Goal: Task Accomplishment & Management: Manage account settings

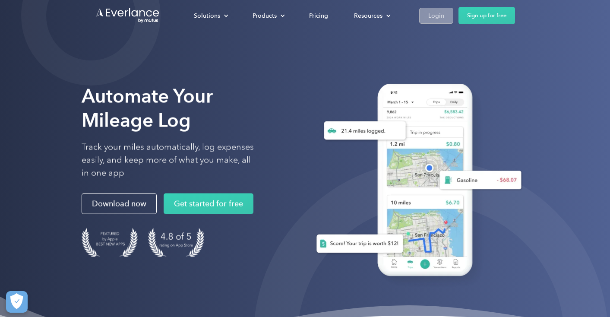
click at [435, 13] on div "Login" at bounding box center [436, 15] width 16 height 11
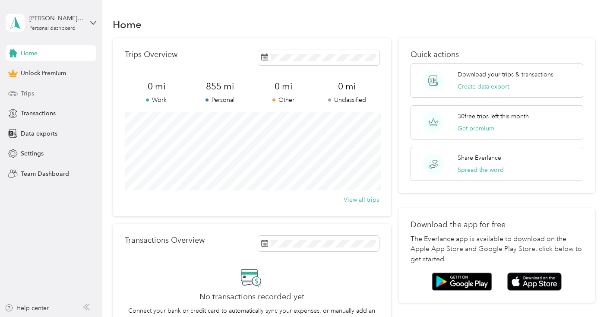
click at [32, 97] on span "Trips" at bounding box center [27, 93] width 13 height 9
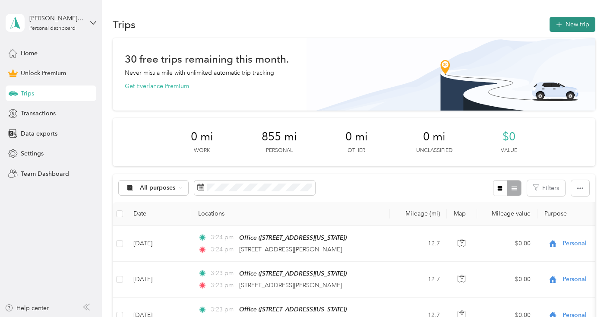
click at [588, 26] on button "New trip" at bounding box center [572, 24] width 46 height 15
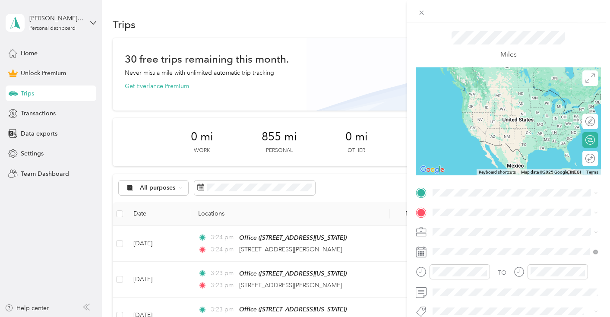
scroll to position [29, 0]
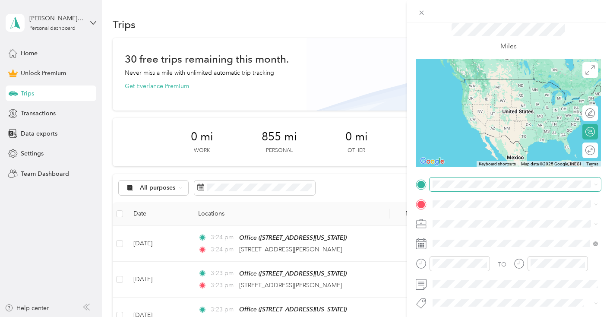
click at [440, 180] on span at bounding box center [514, 184] width 171 height 14
click at [478, 220] on div "Office" at bounding box center [492, 218] width 86 height 8
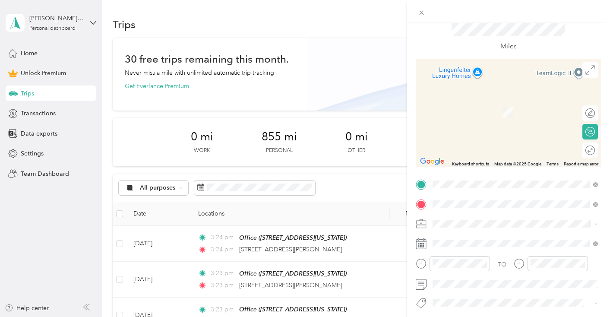
click at [496, 103] on span "[STREET_ADDRESS][PERSON_NAME][US_STATE]" at bounding box center [516, 99] width 134 height 8
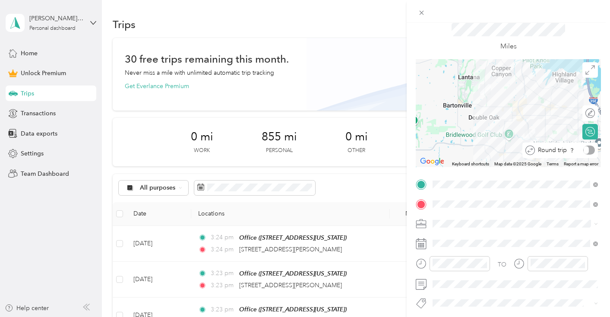
click at [587, 154] on div "Round trip" at bounding box center [565, 149] width 60 height 9
click at [583, 149] on div at bounding box center [581, 150] width 8 height 8
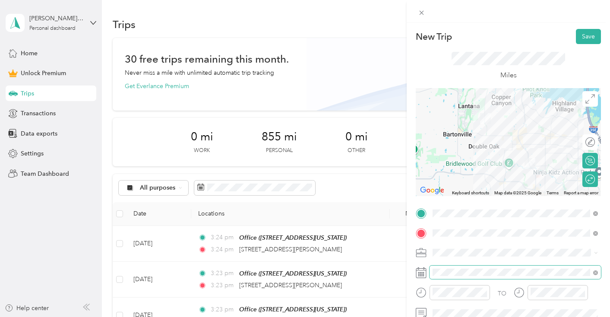
scroll to position [60, 0]
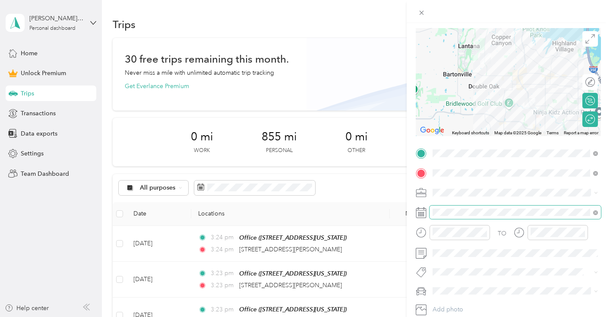
click at [454, 205] on div "TO Add photo" at bounding box center [508, 240] width 185 height 189
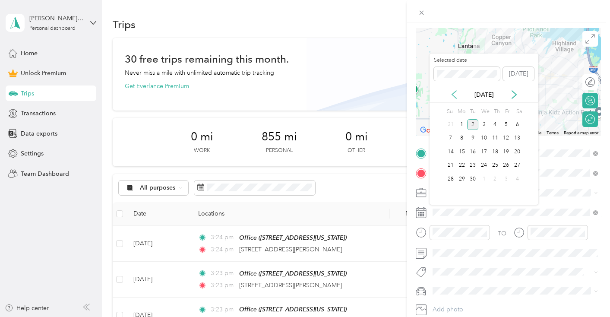
click at [455, 91] on icon at bounding box center [454, 94] width 9 height 9
click at [462, 138] on div "4" at bounding box center [461, 138] width 11 height 11
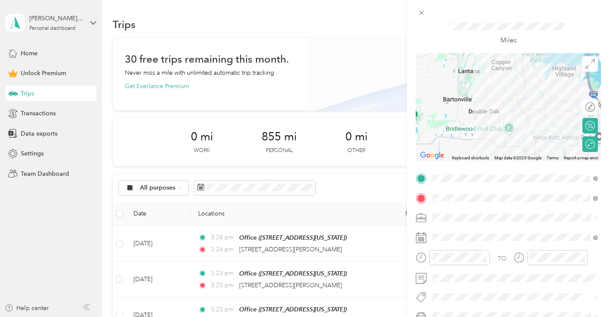
scroll to position [0, 0]
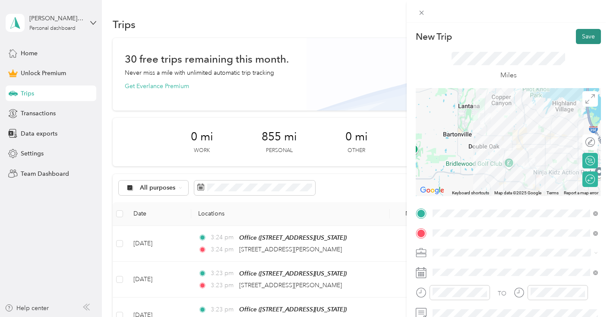
click at [586, 33] on button "Save" at bounding box center [588, 36] width 25 height 15
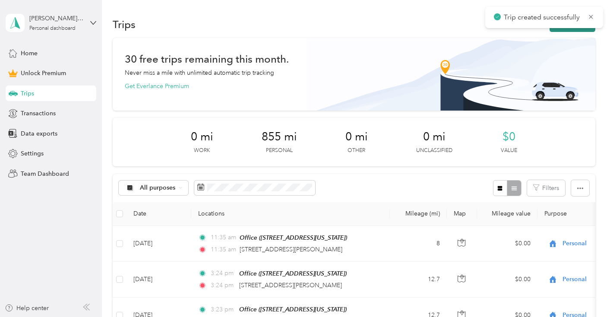
click at [568, 30] on button "New trip" at bounding box center [572, 24] width 46 height 15
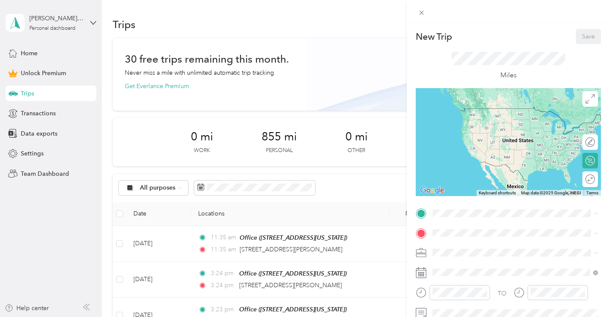
click at [470, 115] on div "Office [STREET_ADDRESS][US_STATE]" at bounding box center [492, 116] width 86 height 18
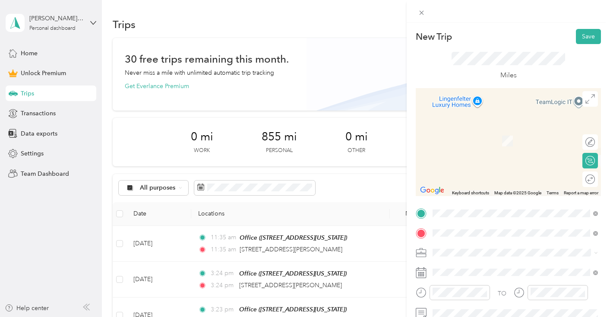
click at [483, 131] on span "[STREET_ADDRESS][PERSON_NAME][US_STATE]" at bounding box center [516, 128] width 134 height 8
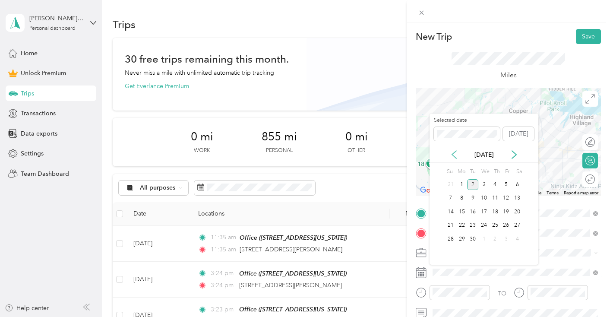
click at [457, 155] on icon at bounding box center [454, 154] width 9 height 9
click at [463, 196] on div "4" at bounding box center [461, 198] width 11 height 11
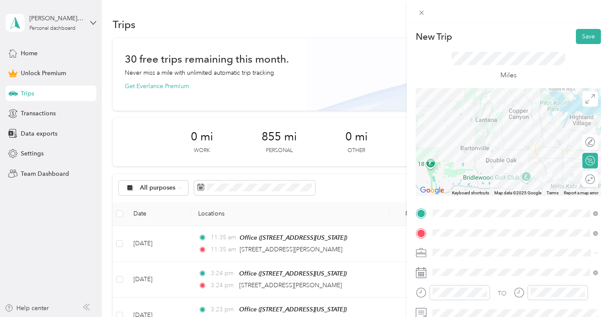
click at [589, 183] on div "Round trip" at bounding box center [590, 179] width 16 height 16
click at [586, 178] on div at bounding box center [586, 178] width 18 height 9
click at [590, 35] on button "Save" at bounding box center [588, 36] width 25 height 15
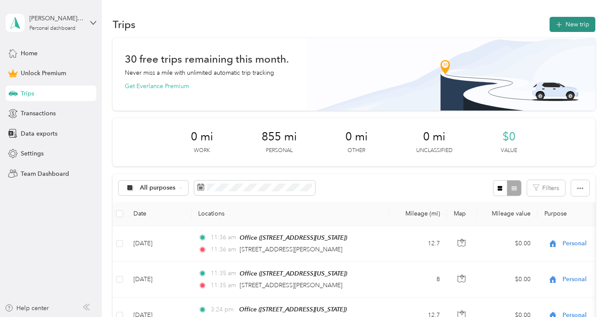
click at [578, 30] on button "New trip" at bounding box center [572, 24] width 46 height 15
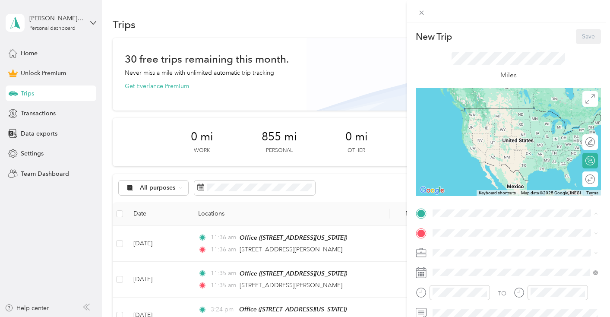
click at [482, 121] on span "[STREET_ADDRESS][US_STATE]" at bounding box center [492, 120] width 86 height 7
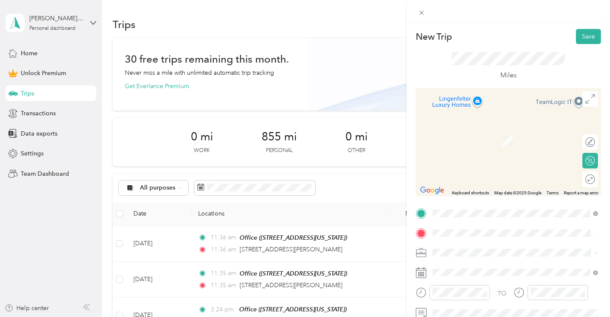
click at [490, 132] on span "[STREET_ADDRESS][PERSON_NAME][US_STATE]" at bounding box center [516, 128] width 134 height 8
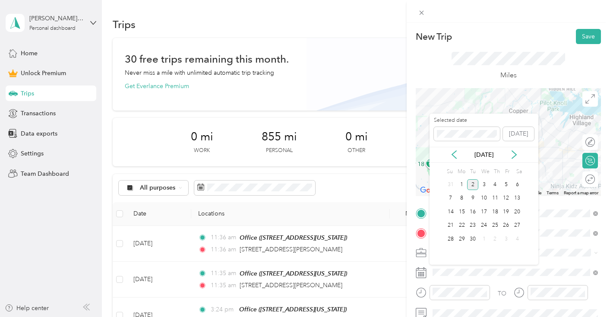
click at [457, 159] on div "[DATE]" at bounding box center [483, 155] width 109 height 16
click at [456, 153] on icon at bounding box center [454, 154] width 9 height 9
click at [461, 201] on div "4" at bounding box center [461, 198] width 11 height 11
click at [470, 205] on div "12" at bounding box center [472, 212] width 11 height 14
click at [472, 192] on div "5" at bounding box center [472, 198] width 11 height 14
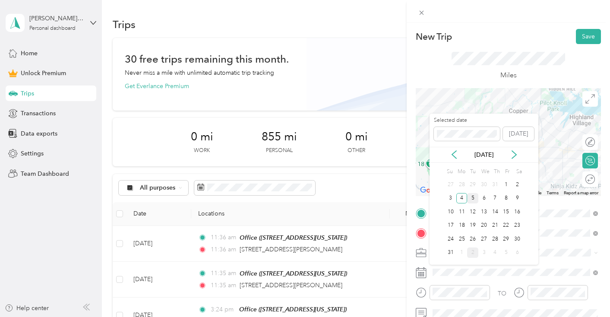
click at [473, 197] on div "5" at bounding box center [472, 198] width 11 height 11
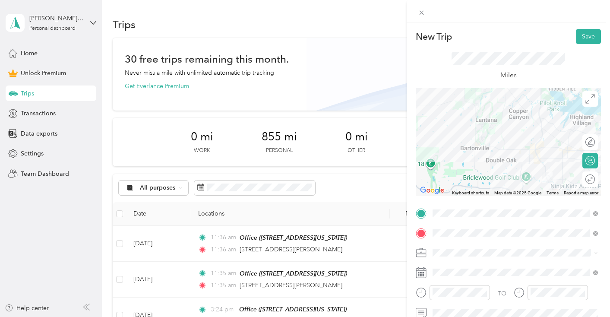
click at [593, 173] on div "Round trip" at bounding box center [590, 179] width 16 height 16
click at [587, 177] on div at bounding box center [586, 178] width 18 height 9
click at [580, 34] on button "Save" at bounding box center [588, 36] width 25 height 15
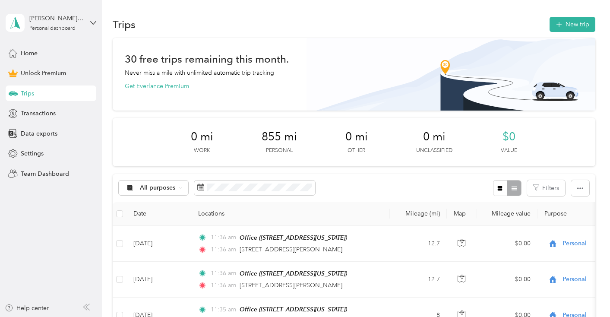
click at [569, 24] on button "New trip" at bounding box center [572, 24] width 46 height 15
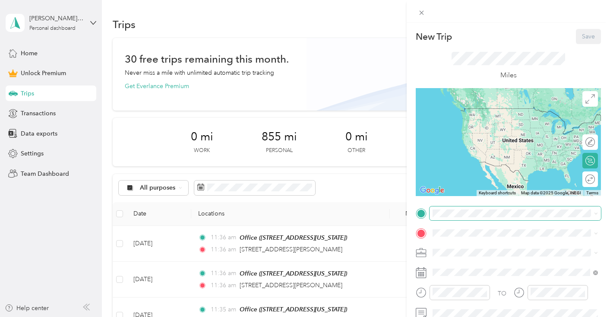
click at [441, 218] on span at bounding box center [514, 213] width 171 height 14
click at [465, 127] on div "Office [STREET_ADDRESS][US_STATE]" at bounding box center [514, 116] width 159 height 21
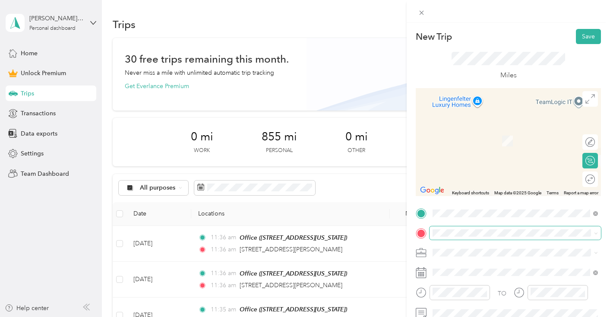
click at [459, 227] on span at bounding box center [514, 233] width 171 height 14
click at [460, 264] on span "[STREET_ADDRESS][US_STATE]" at bounding box center [492, 264] width 86 height 8
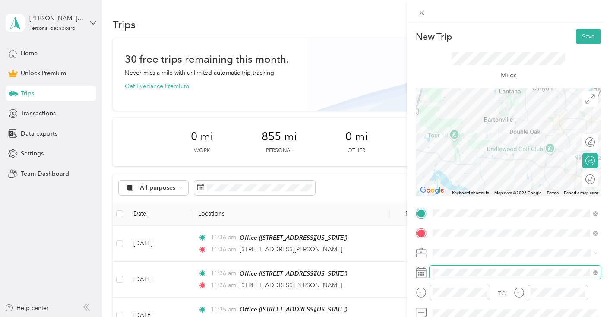
click at [463, 267] on span at bounding box center [514, 272] width 171 height 14
click at [464, 278] on span at bounding box center [514, 272] width 171 height 14
click at [458, 266] on span at bounding box center [514, 272] width 171 height 14
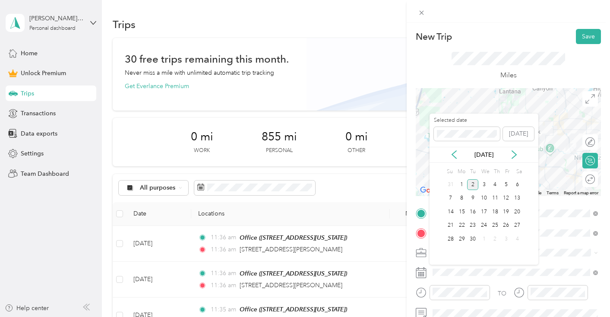
click at [458, 151] on div "[DATE]" at bounding box center [483, 154] width 109 height 9
click at [455, 151] on icon at bounding box center [454, 155] width 4 height 8
click at [482, 198] on div "6" at bounding box center [483, 198] width 11 height 11
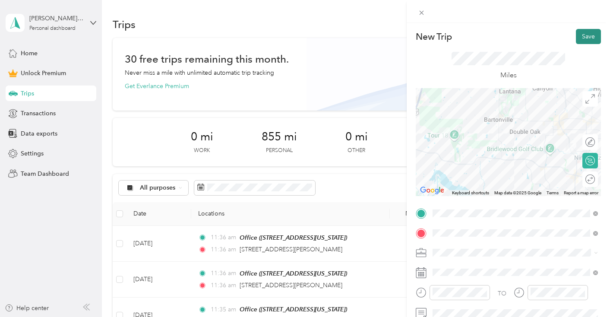
click at [589, 37] on button "Save" at bounding box center [588, 36] width 25 height 15
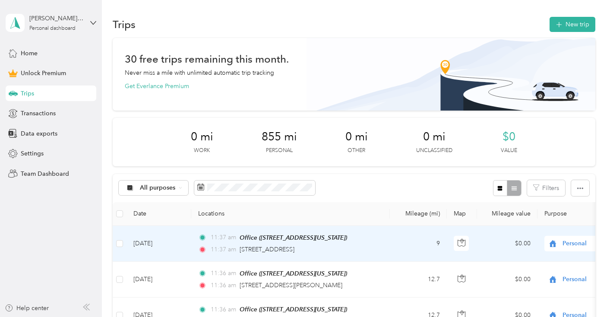
click at [347, 241] on div "Office ([STREET_ADDRESS][US_STATE])" at bounding box center [293, 238] width 107 height 10
click at [156, 244] on td "[DATE]" at bounding box center [158, 244] width 65 height 36
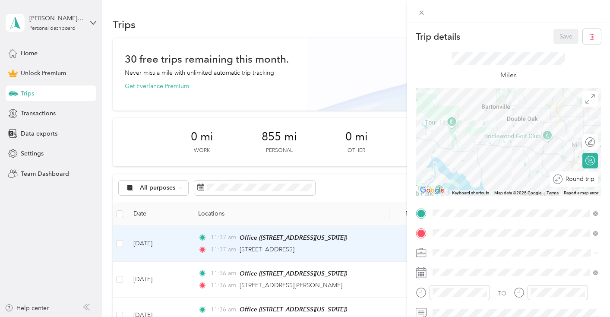
click at [609, 178] on div at bounding box center [611, 178] width 0 height 9
click at [565, 34] on button "Save" at bounding box center [565, 36] width 25 height 15
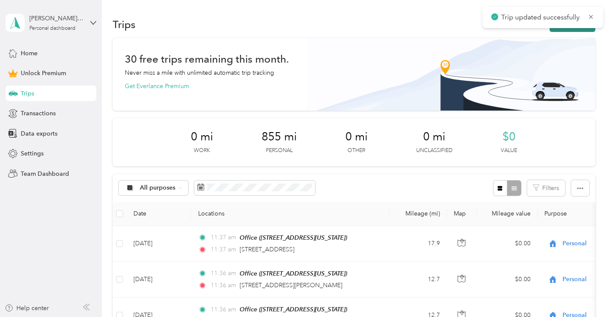
click at [563, 28] on icon "button" at bounding box center [559, 25] width 10 height 10
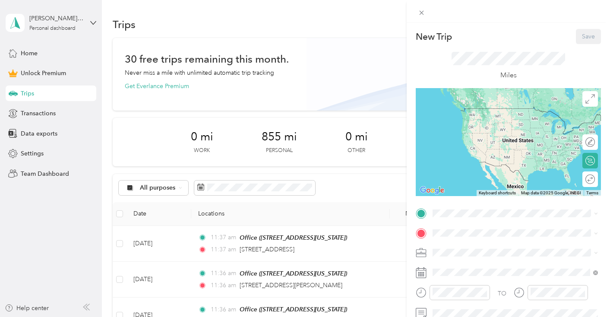
click at [466, 125] on div "Office [STREET_ADDRESS][US_STATE]" at bounding box center [492, 116] width 86 height 18
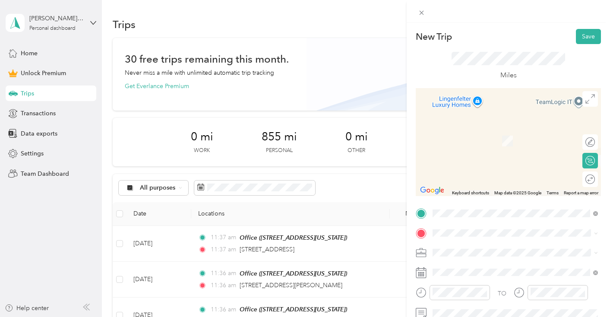
click at [469, 130] on span "[STREET_ADDRESS][PERSON_NAME][US_STATE]" at bounding box center [516, 126] width 134 height 8
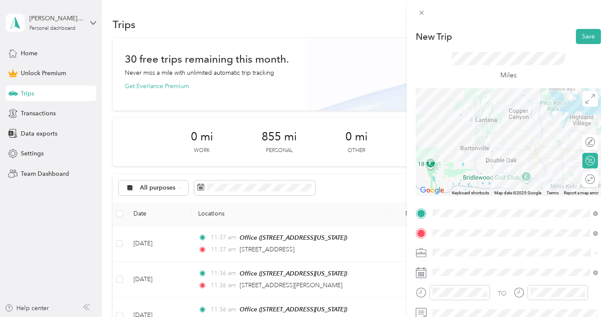
scroll to position [6, 0]
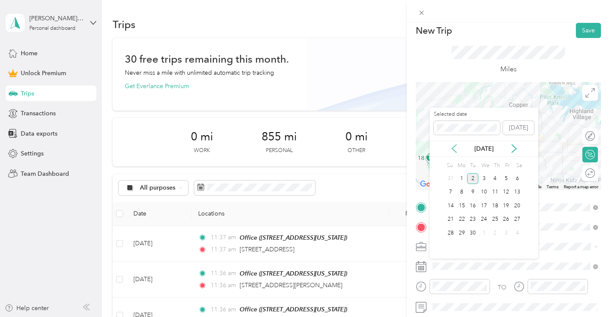
click at [451, 145] on icon at bounding box center [454, 148] width 9 height 9
click at [494, 194] on div "7" at bounding box center [494, 192] width 11 height 11
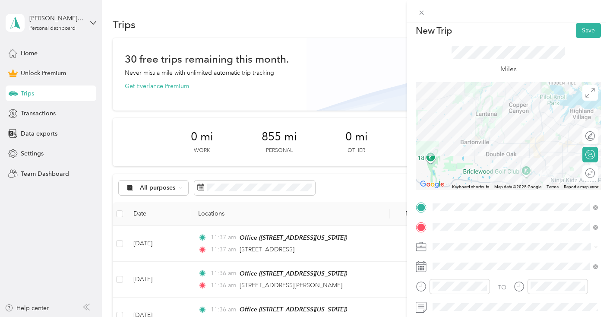
click at [591, 176] on div "Round trip" at bounding box center [590, 173] width 16 height 16
click at [590, 172] on div at bounding box center [586, 172] width 18 height 9
click at [585, 34] on button "Save" at bounding box center [588, 30] width 25 height 15
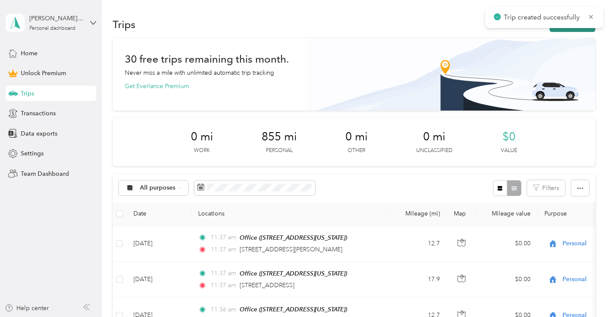
click at [574, 30] on button "New trip" at bounding box center [572, 24] width 46 height 15
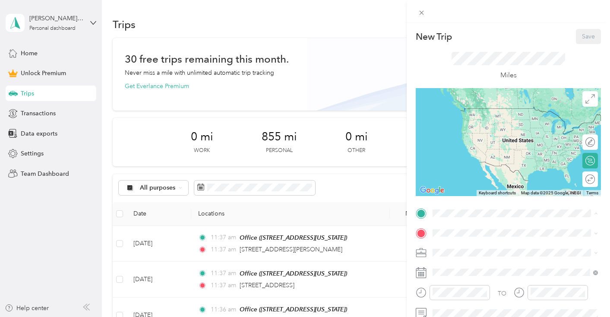
click at [454, 122] on span "[STREET_ADDRESS][US_STATE]" at bounding box center [492, 120] width 86 height 7
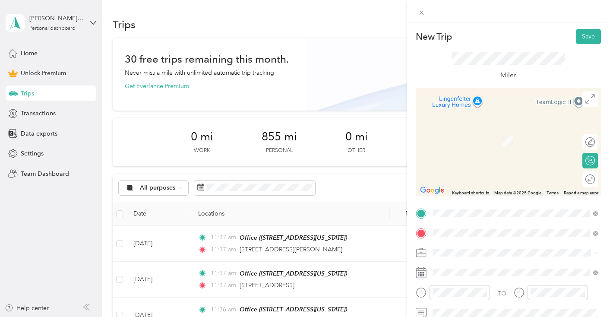
click at [479, 132] on span "[STREET_ADDRESS][US_STATE]" at bounding box center [492, 128] width 86 height 8
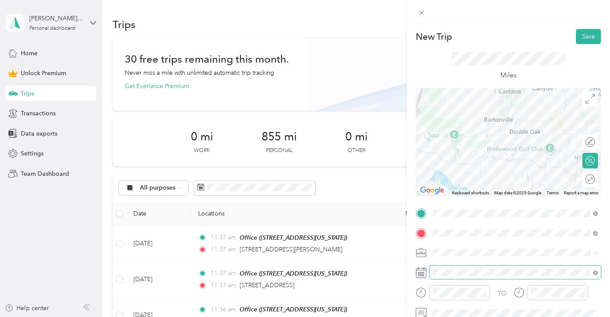
click at [463, 276] on span at bounding box center [514, 272] width 171 height 14
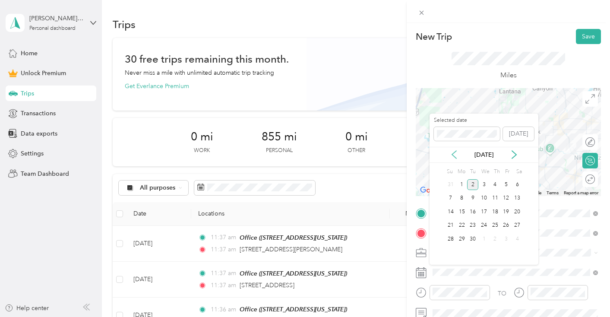
click at [455, 153] on icon at bounding box center [454, 154] width 9 height 9
click at [472, 211] on div "12" at bounding box center [472, 211] width 11 height 11
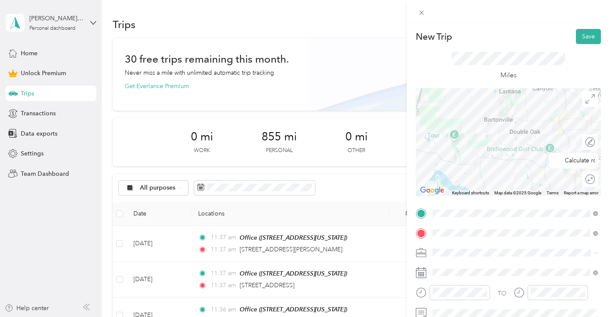
click at [586, 39] on button "Save" at bounding box center [588, 36] width 25 height 15
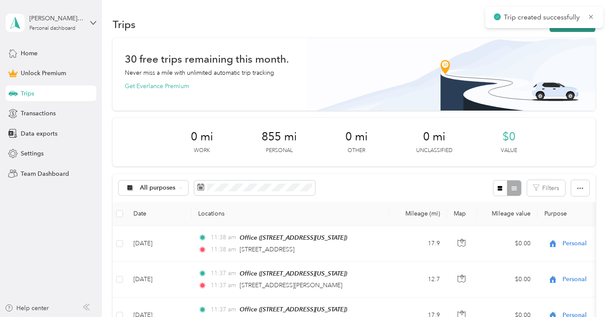
click at [573, 30] on button "New trip" at bounding box center [572, 24] width 46 height 15
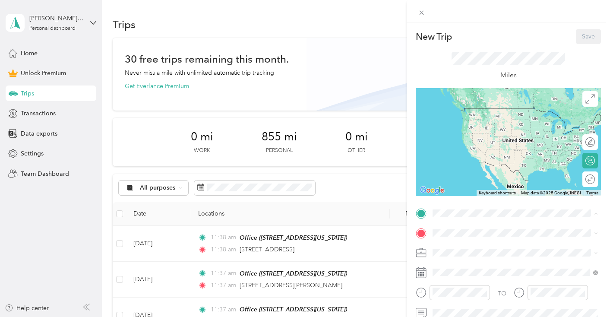
click at [467, 114] on div "Office" at bounding box center [492, 111] width 86 height 8
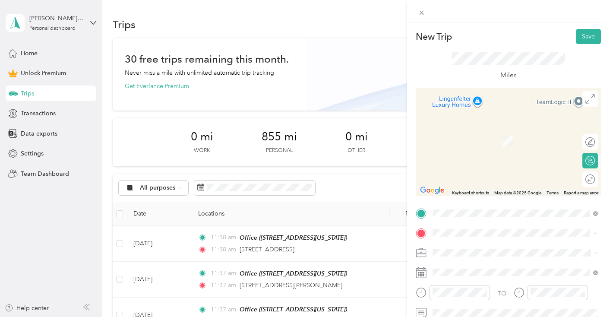
click at [476, 132] on span "[STREET_ADDRESS][PERSON_NAME][US_STATE]" at bounding box center [516, 128] width 134 height 8
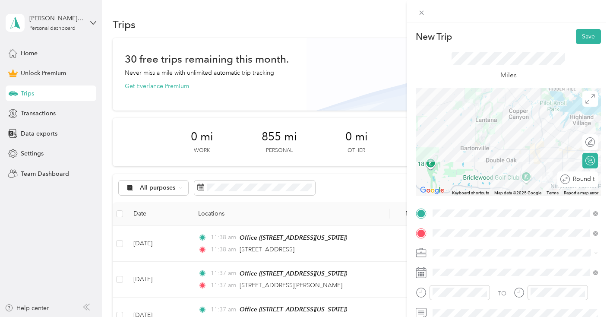
click at [591, 179] on div "Round trip" at bounding box center [582, 178] width 25 height 9
click at [589, 179] on div at bounding box center [586, 178] width 18 height 9
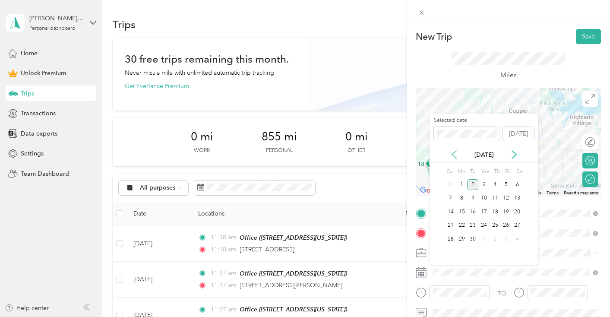
click at [451, 151] on icon at bounding box center [454, 154] width 9 height 9
click at [494, 214] on div "14" at bounding box center [494, 211] width 11 height 11
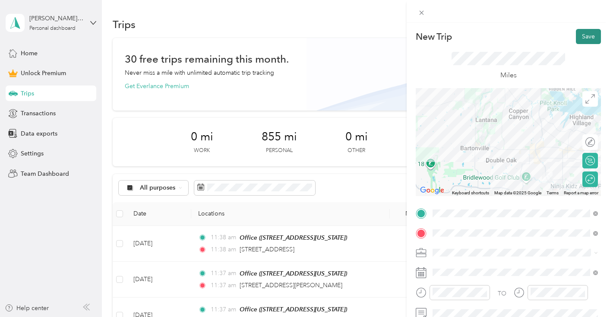
click at [590, 40] on button "Save" at bounding box center [588, 36] width 25 height 15
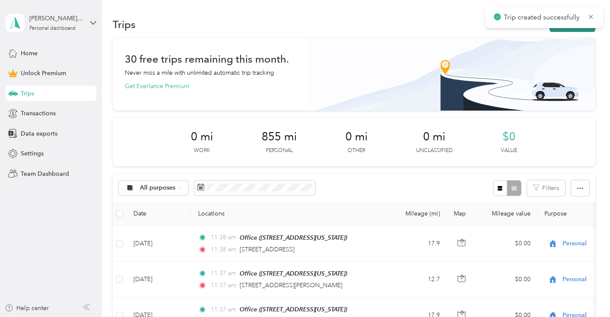
click at [574, 29] on button "New trip" at bounding box center [572, 24] width 46 height 15
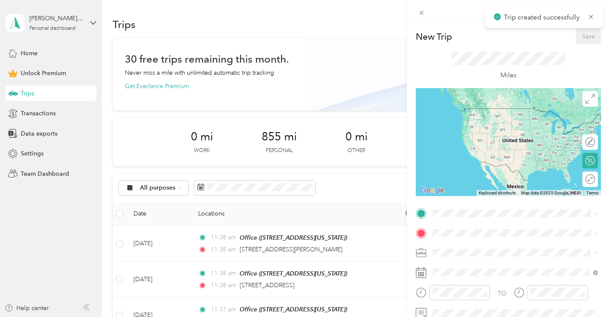
click at [458, 112] on strong "Office" at bounding box center [458, 111] width 18 height 8
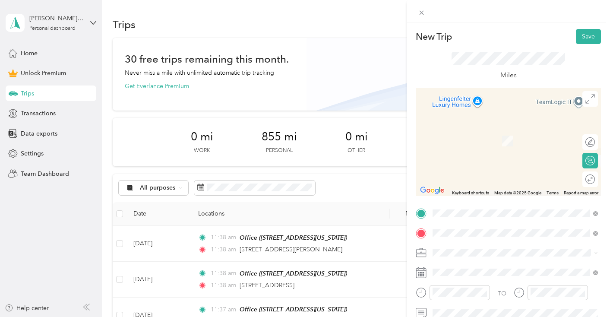
click at [491, 131] on span "[STREET_ADDRESS][PERSON_NAME][US_STATE]" at bounding box center [516, 128] width 134 height 8
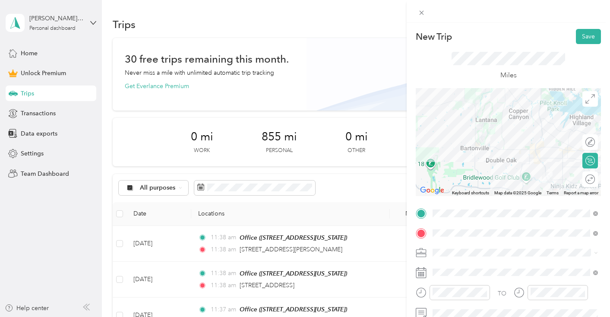
click at [589, 179] on icon at bounding box center [589, 178] width 9 height 9
click at [589, 179] on div at bounding box center [586, 178] width 18 height 9
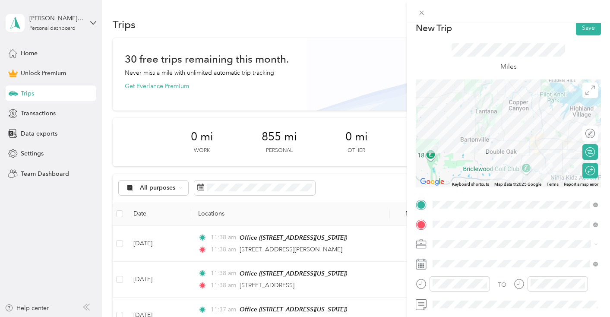
scroll to position [0, 0]
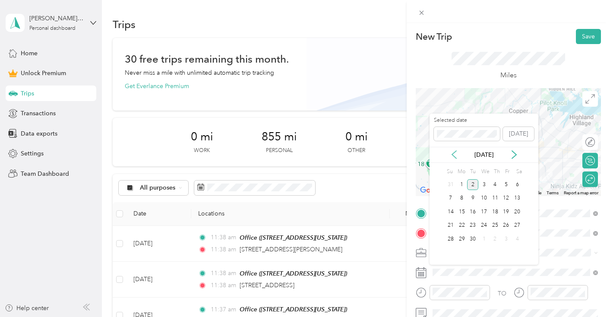
click at [451, 155] on icon at bounding box center [454, 154] width 9 height 9
click at [505, 212] on div "15" at bounding box center [506, 211] width 11 height 11
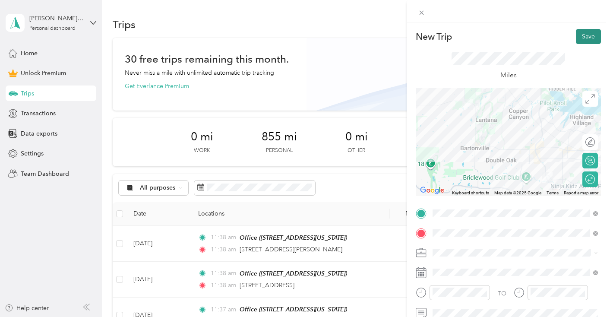
click at [589, 33] on button "Save" at bounding box center [588, 36] width 25 height 15
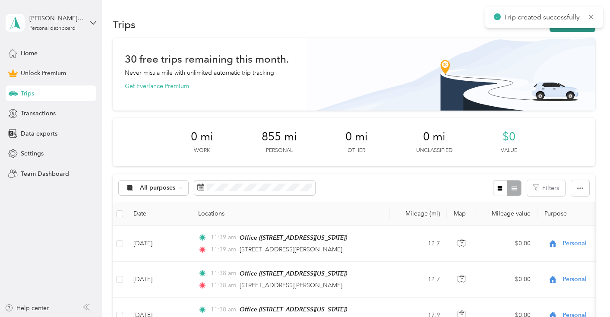
click at [562, 30] on button "New trip" at bounding box center [572, 24] width 46 height 15
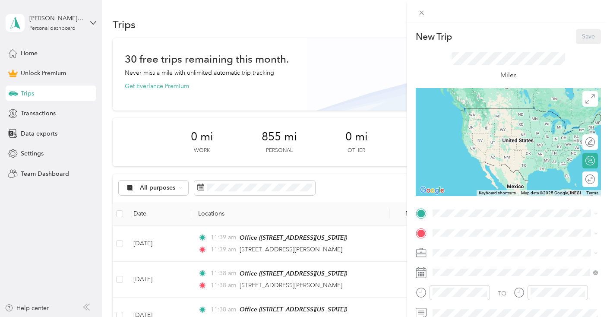
click at [482, 125] on span "[STREET_ADDRESS][US_STATE]" at bounding box center [492, 120] width 86 height 7
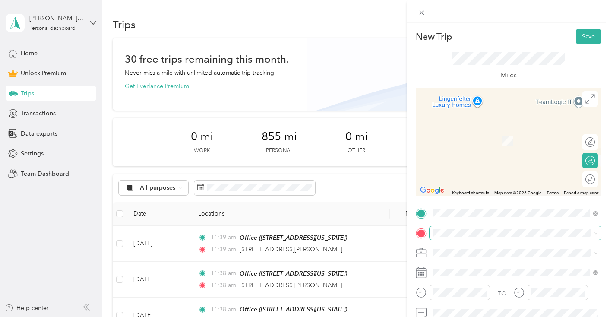
click at [461, 237] on span at bounding box center [514, 233] width 171 height 14
click at [496, 134] on div "[STREET_ADDRESS][PERSON_NAME][US_STATE]" at bounding box center [514, 129] width 159 height 12
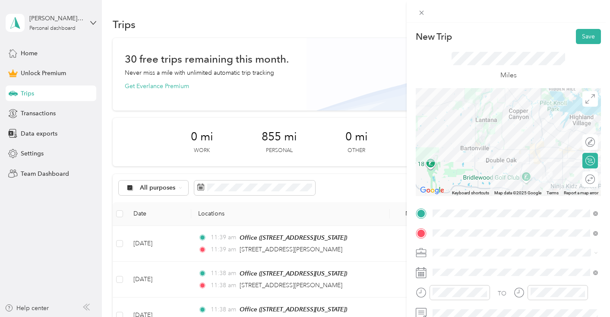
click at [587, 183] on icon at bounding box center [589, 178] width 9 height 9
click at [587, 182] on div at bounding box center [586, 178] width 18 height 9
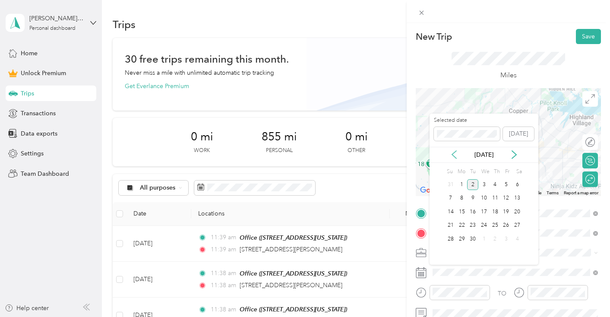
click at [455, 153] on icon at bounding box center [454, 154] width 9 height 9
click at [475, 226] on div "19" at bounding box center [472, 225] width 11 height 11
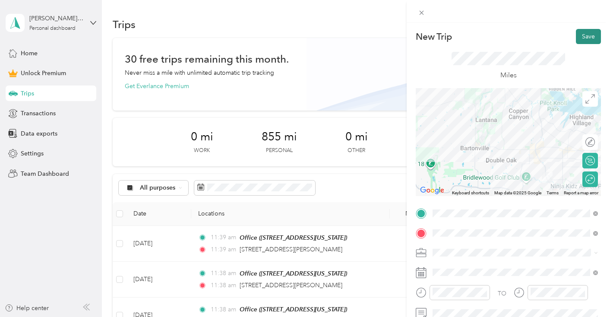
click at [579, 40] on button "Save" at bounding box center [588, 36] width 25 height 15
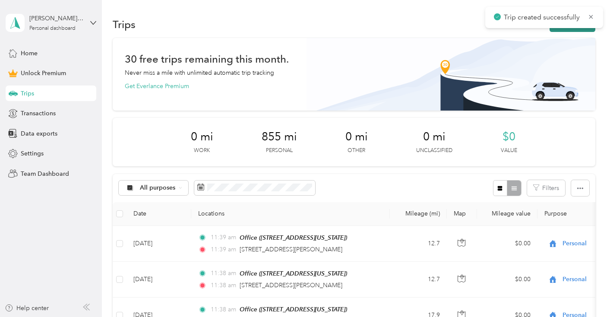
click at [576, 30] on button "New trip" at bounding box center [572, 24] width 46 height 15
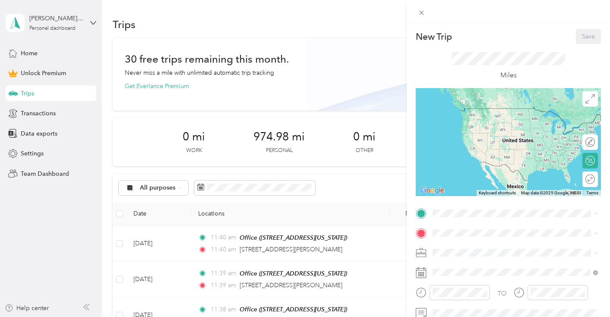
click at [473, 126] on div "Office [STREET_ADDRESS][US_STATE]" at bounding box center [492, 116] width 86 height 18
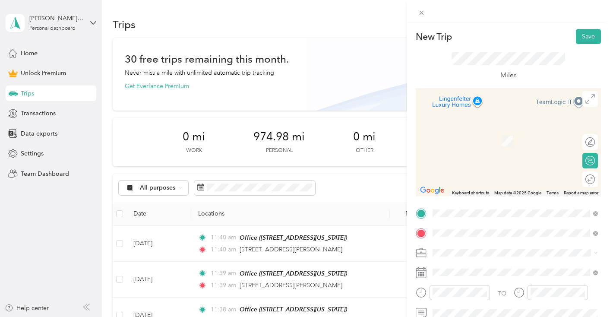
click at [463, 165] on span "[STREET_ADDRESS][PERSON_NAME][US_STATE]" at bounding box center [516, 161] width 134 height 8
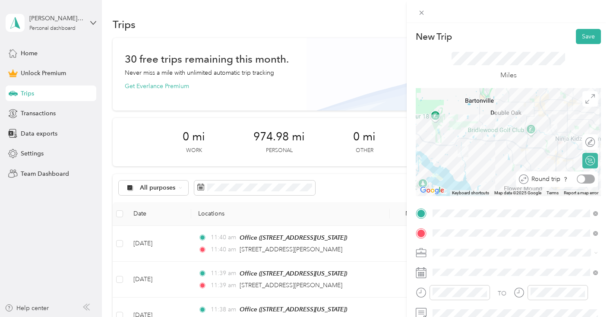
click at [587, 179] on div at bounding box center [586, 178] width 18 height 9
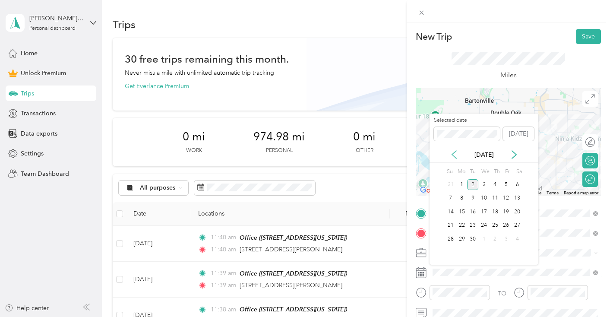
click at [453, 152] on icon at bounding box center [454, 154] width 9 height 9
click at [483, 228] on div "20" at bounding box center [483, 225] width 11 height 11
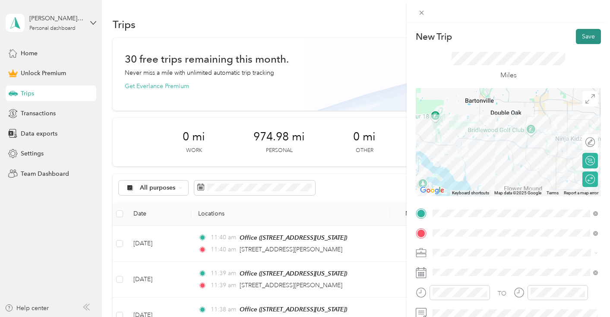
click at [589, 41] on button "Save" at bounding box center [588, 36] width 25 height 15
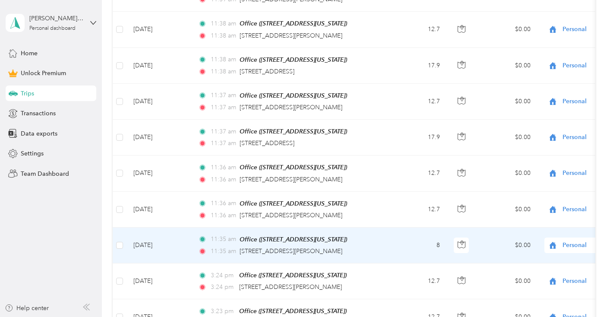
scroll to position [321, 0]
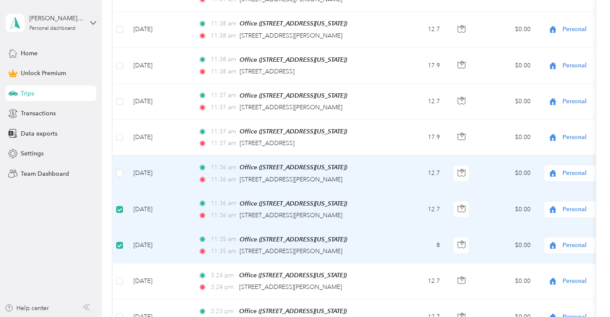
click at [119, 177] on td at bounding box center [120, 173] width 14 height 36
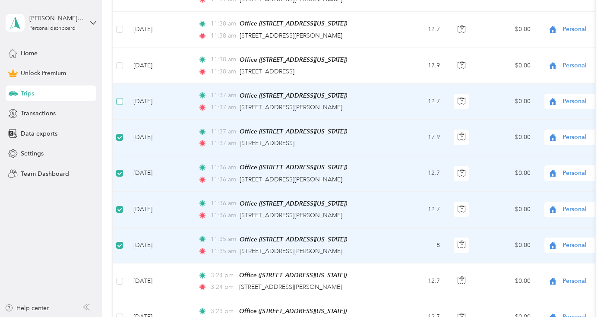
click at [120, 104] on label at bounding box center [119, 101] width 7 height 9
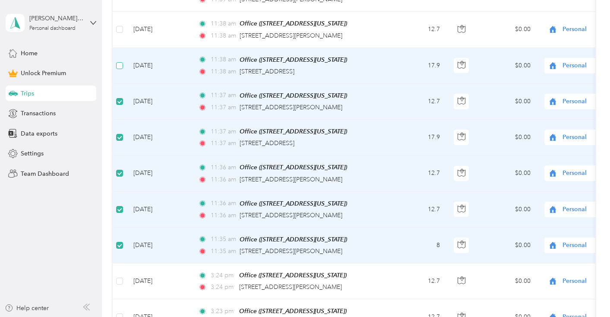
click at [119, 68] on label at bounding box center [119, 65] width 7 height 9
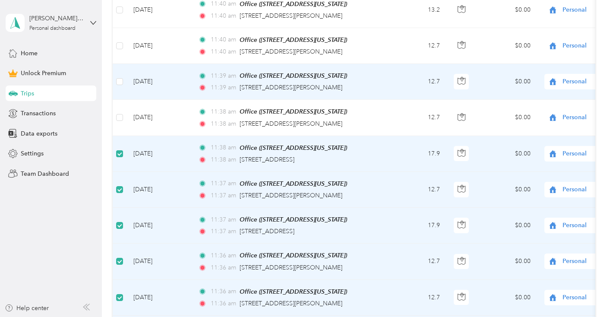
scroll to position [230, 0]
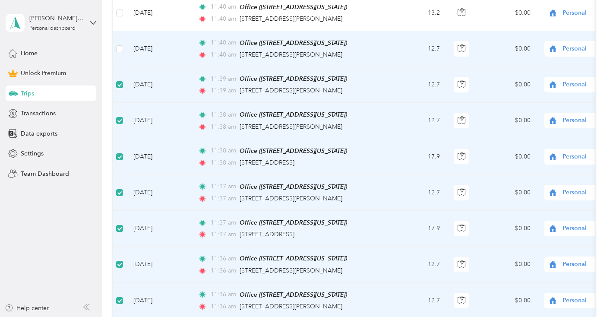
click at [120, 53] on td at bounding box center [120, 49] width 14 height 36
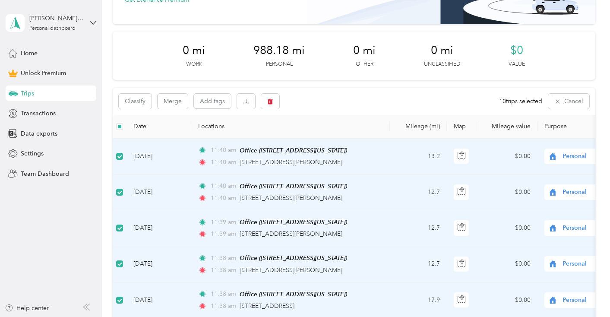
scroll to position [0, 0]
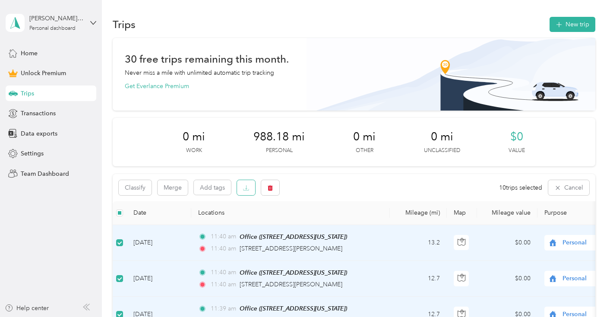
click at [246, 191] on button "button" at bounding box center [246, 187] width 18 height 15
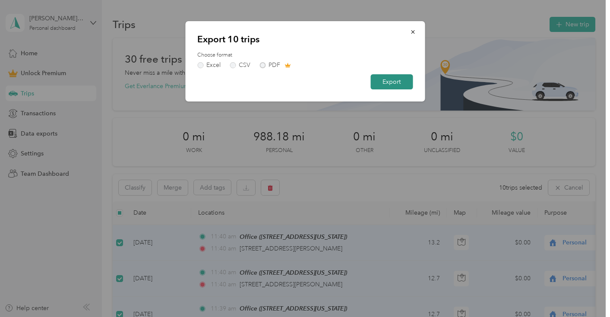
click at [397, 82] on button "Export" at bounding box center [391, 81] width 42 height 15
